Goal: Information Seeking & Learning: Compare options

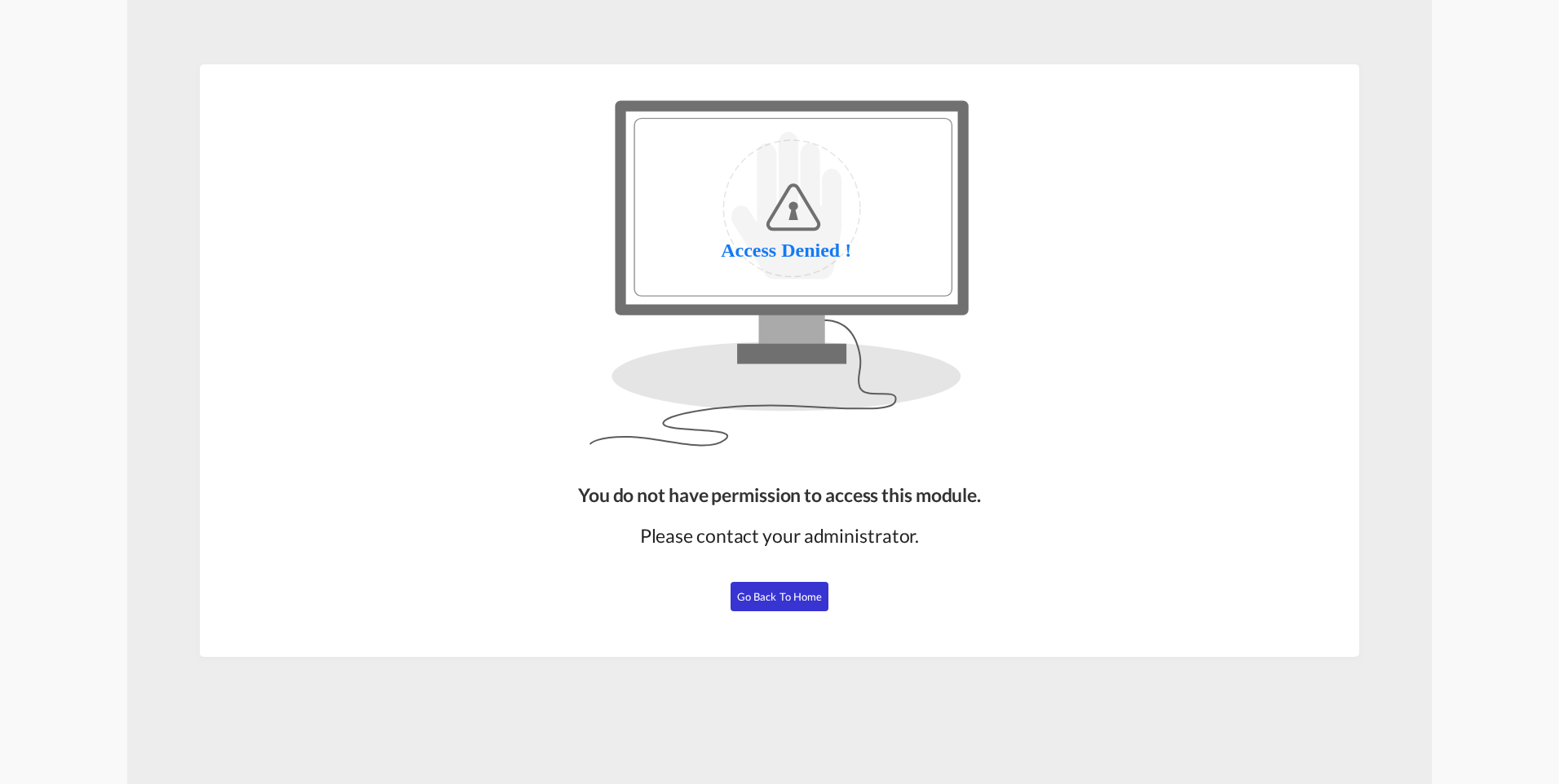
click at [815, 590] on span "Go Back to Home" at bounding box center [779, 596] width 85 height 13
